Goal: Information Seeking & Learning: Learn about a topic

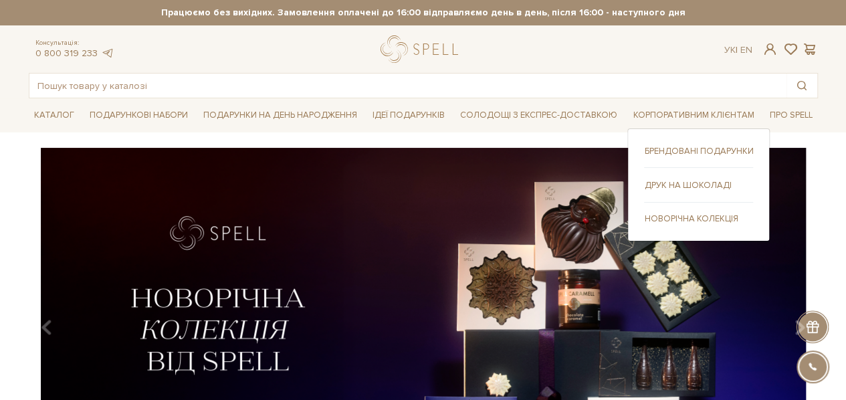
click at [668, 183] on link "Друк на шоколаді" at bounding box center [698, 185] width 109 height 12
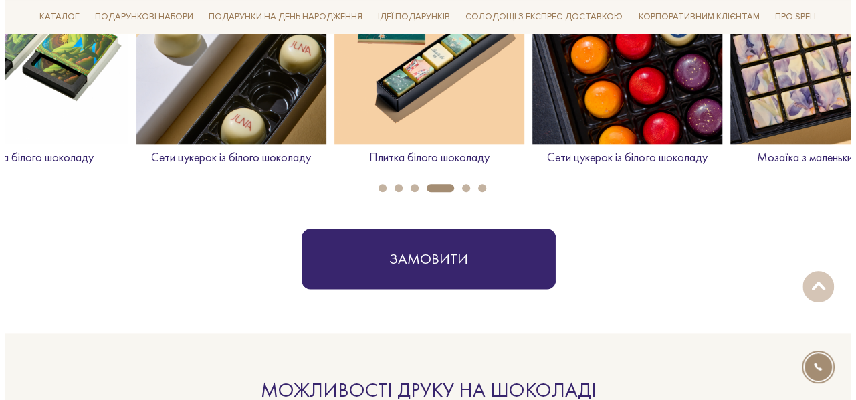
scroll to position [535, 0]
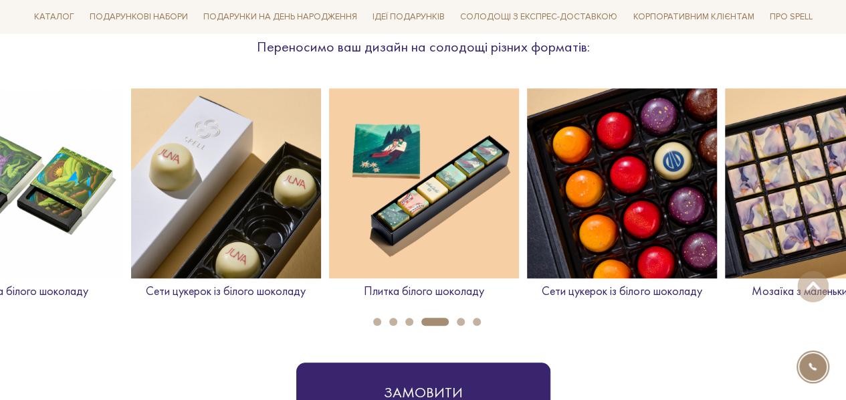
click at [448, 175] on img at bounding box center [424, 183] width 190 height 190
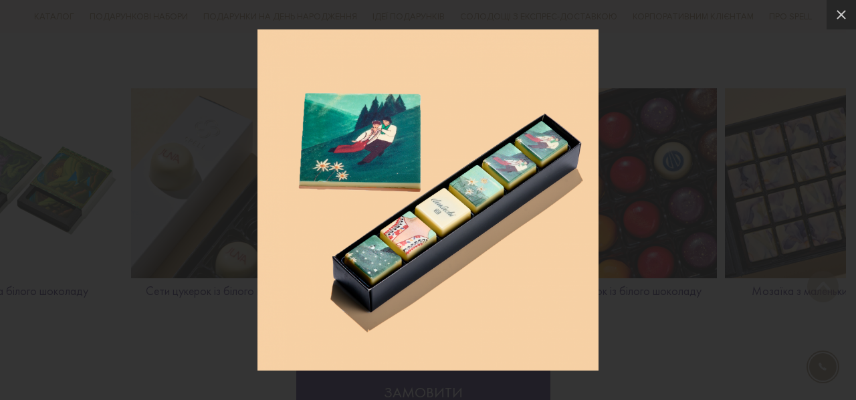
click at [697, 189] on div at bounding box center [428, 200] width 856 height 400
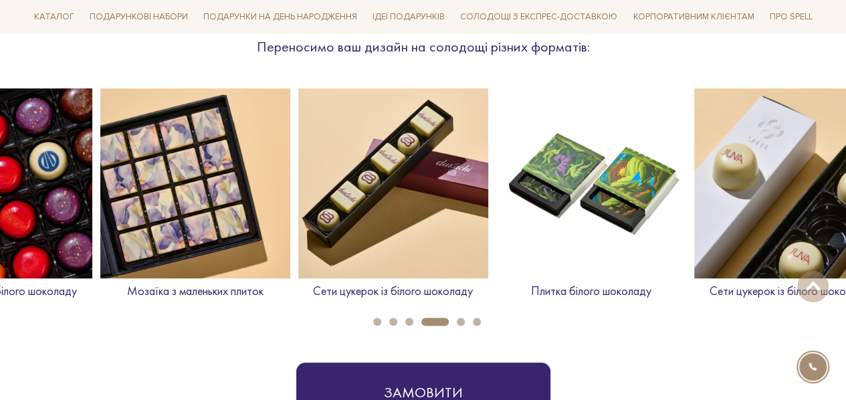
drag, startPoint x: 780, startPoint y: 180, endPoint x: 155, endPoint y: 181, distance: 624.6
click at [155, 181] on img at bounding box center [195, 183] width 190 height 190
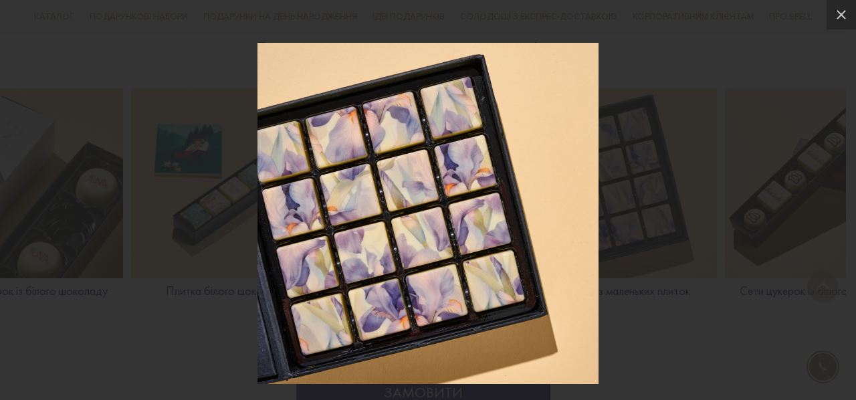
drag, startPoint x: 667, startPoint y: 177, endPoint x: 70, endPoint y: 207, distance: 598.6
click at [37, 193] on div at bounding box center [428, 213] width 856 height 400
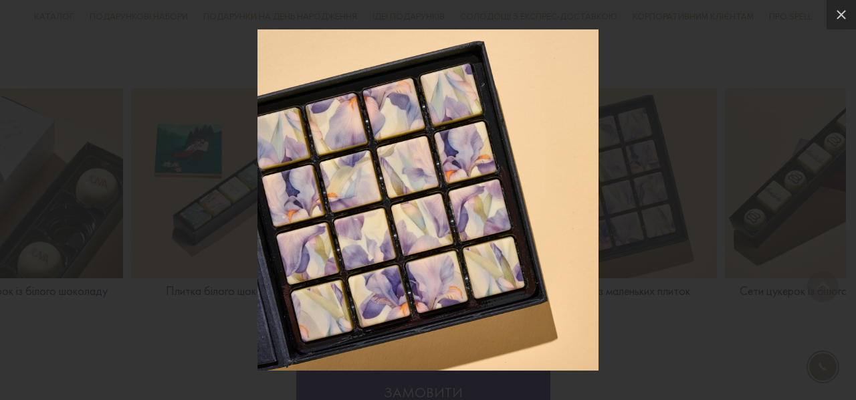
click at [647, 323] on div at bounding box center [428, 200] width 856 height 400
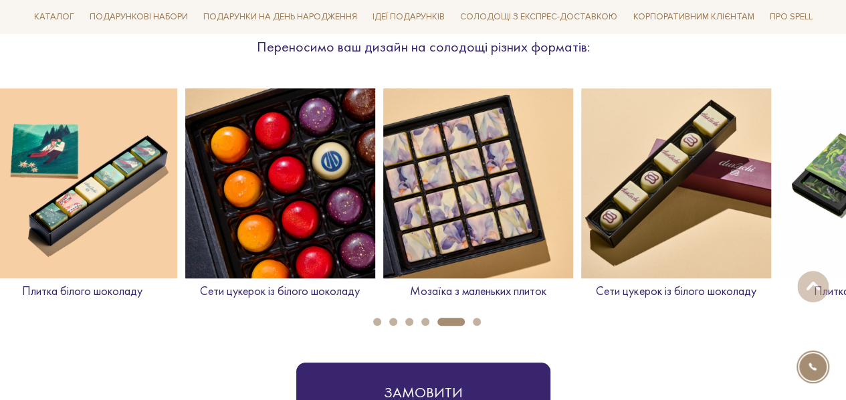
drag, startPoint x: 659, startPoint y: 186, endPoint x: 174, endPoint y: 199, distance: 485.7
click at [383, 199] on img at bounding box center [478, 183] width 190 height 190
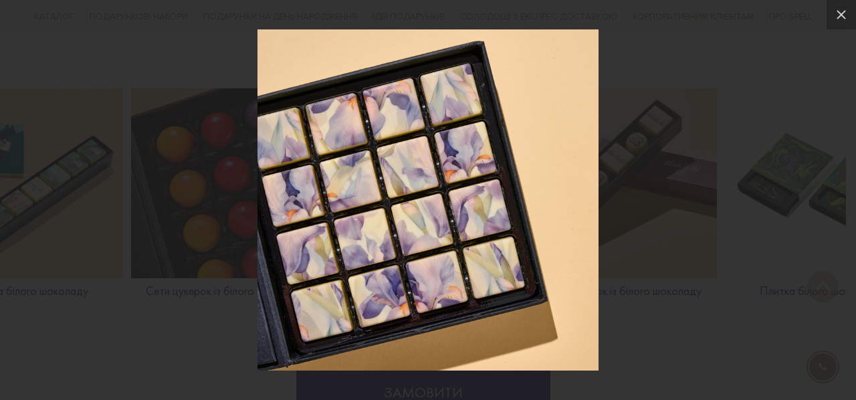
drag, startPoint x: 748, startPoint y: 197, endPoint x: 744, endPoint y: 211, distance: 13.8
click at [742, 197] on div at bounding box center [428, 200] width 856 height 400
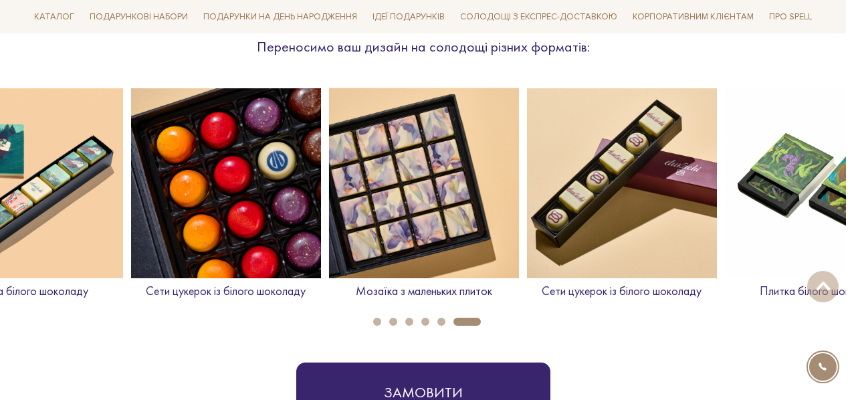
click at [728, 344] on div at bounding box center [428, 200] width 856 height 400
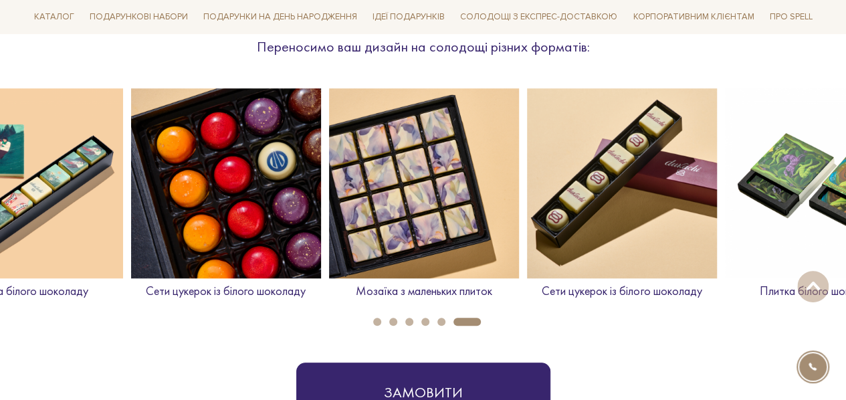
click at [380, 321] on button "1" at bounding box center [377, 322] width 8 height 8
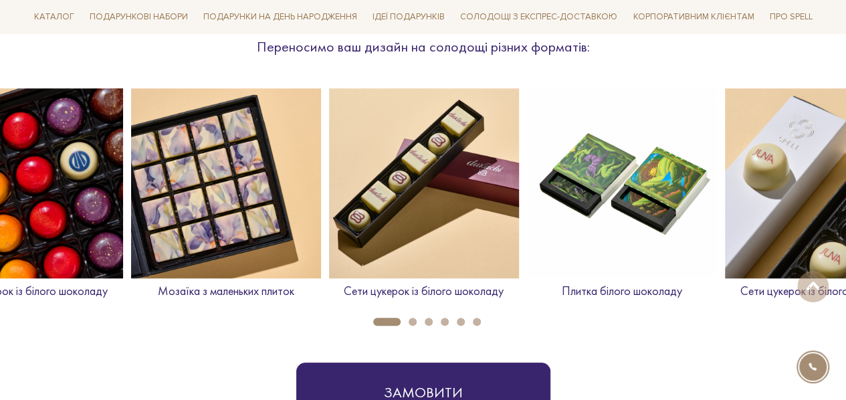
click at [393, 319] on button "1" at bounding box center [386, 322] width 27 height 8
click at [417, 320] on li "3" at bounding box center [425, 322] width 16 height 8
click at [415, 320] on button "2" at bounding box center [413, 322] width 8 height 8
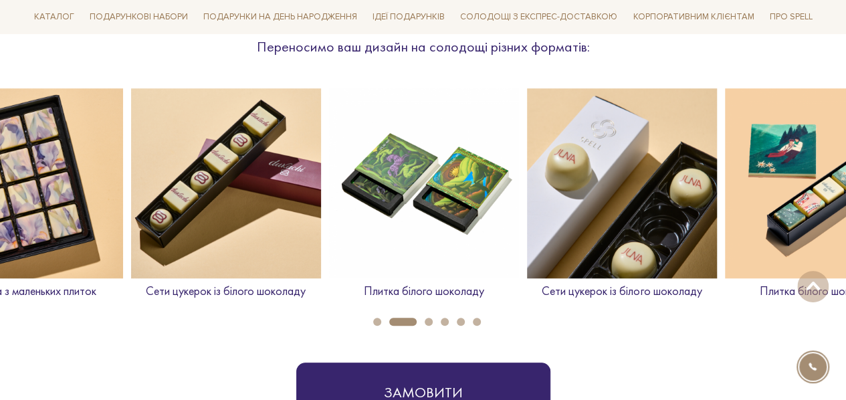
click at [429, 321] on button "3" at bounding box center [429, 322] width 8 height 8
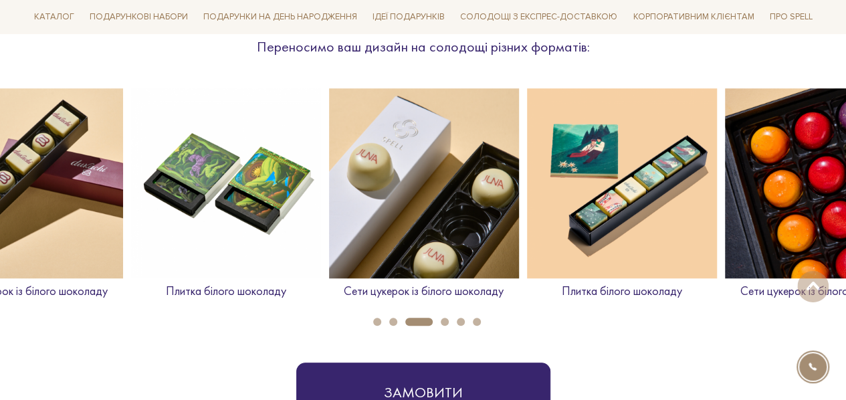
click at [595, 211] on img at bounding box center [622, 183] width 190 height 190
